Goal: Error: Check status

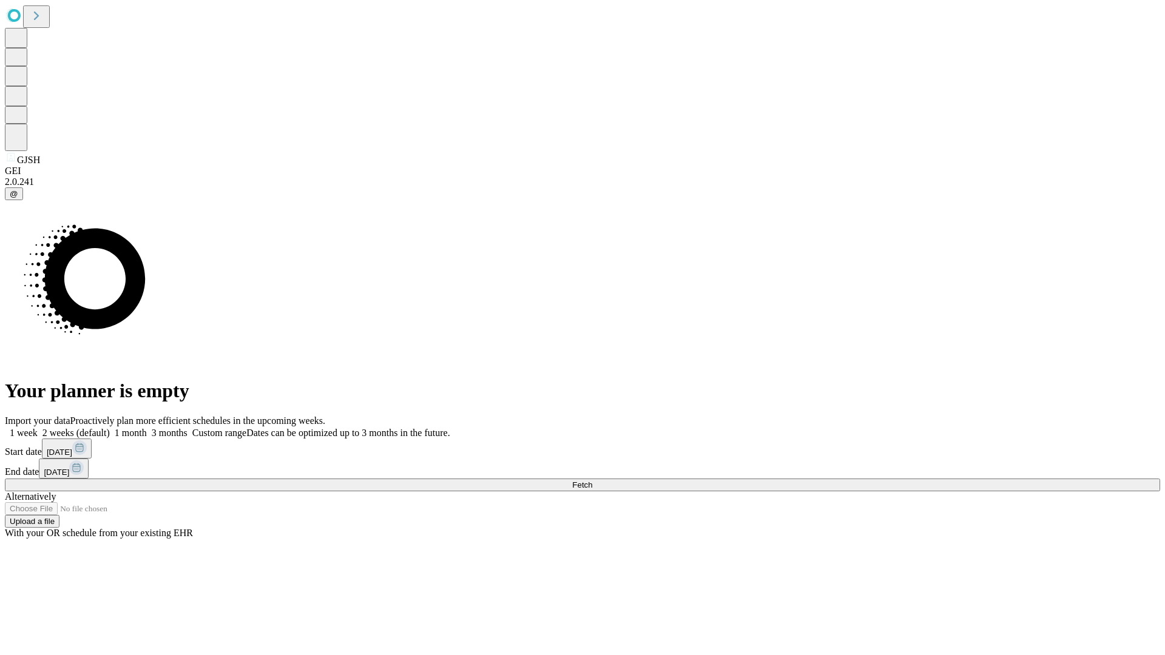
click at [592, 481] on span "Fetch" at bounding box center [582, 485] width 20 height 9
